Goal: Transaction & Acquisition: Download file/media

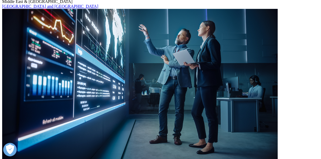
scroll to position [100, 0]
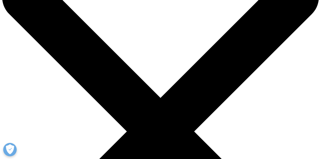
scroll to position [37, 0]
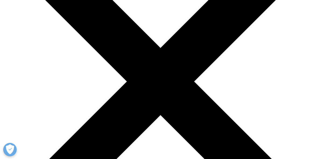
scroll to position [87, 0]
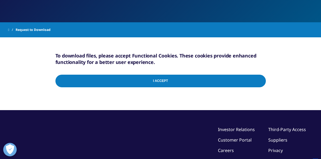
click at [247, 81] on input "I Accept" at bounding box center [160, 81] width 210 height 13
